Goal: Task Accomplishment & Management: Complete application form

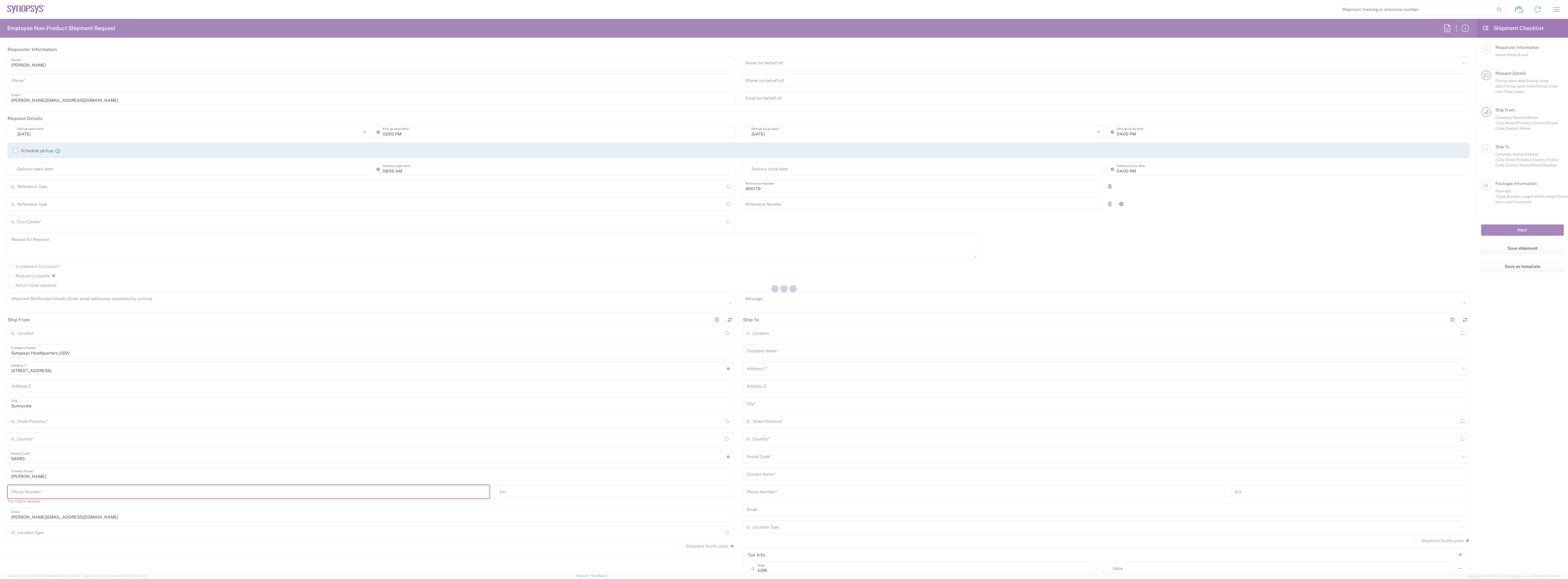
type input "Department"
type input "US01, SG, MSIP1, AE 460179"
type input "[GEOGRAPHIC_DATA]"
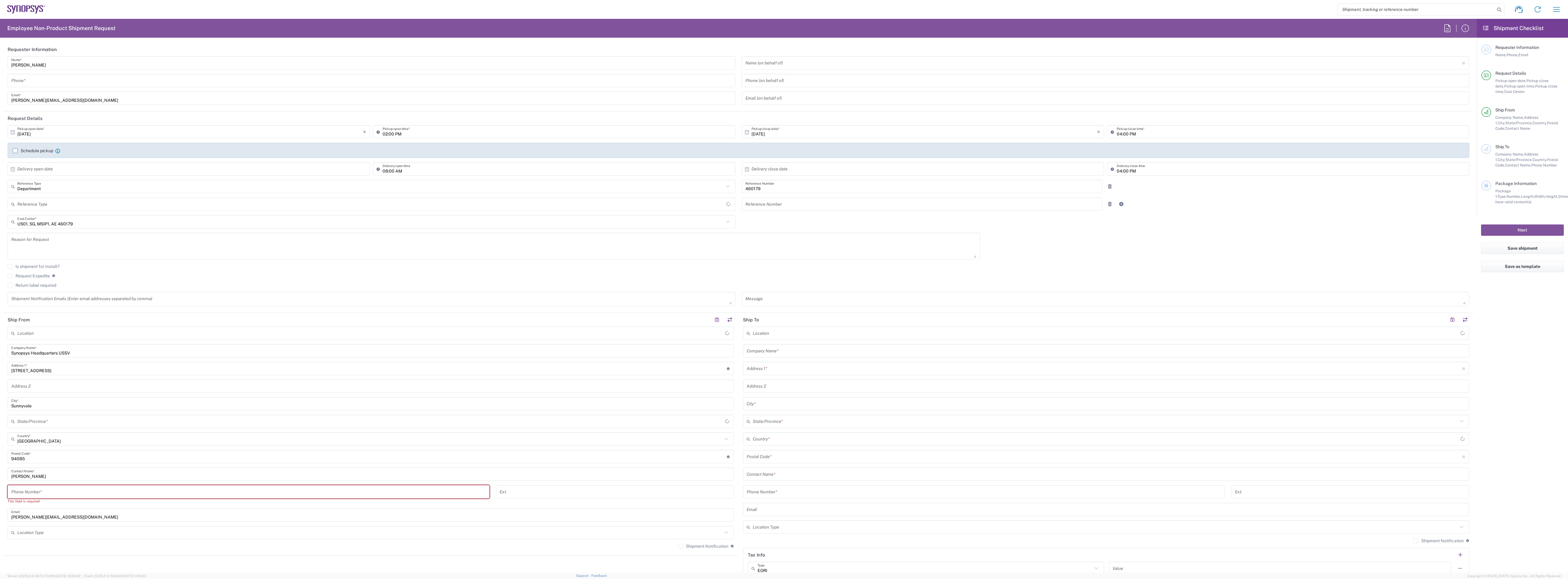
type input "Delivered at Place"
type input "[US_STATE]"
type input "[GEOGRAPHIC_DATA]"
type input "Headquarters USSV"
